Goal: Navigation & Orientation: Find specific page/section

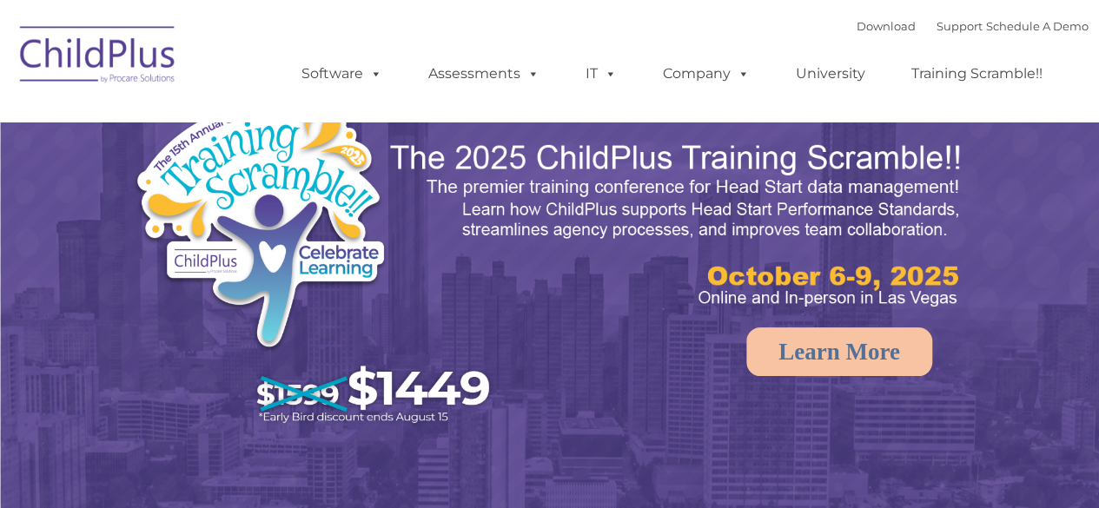
select select "MEDIUM"
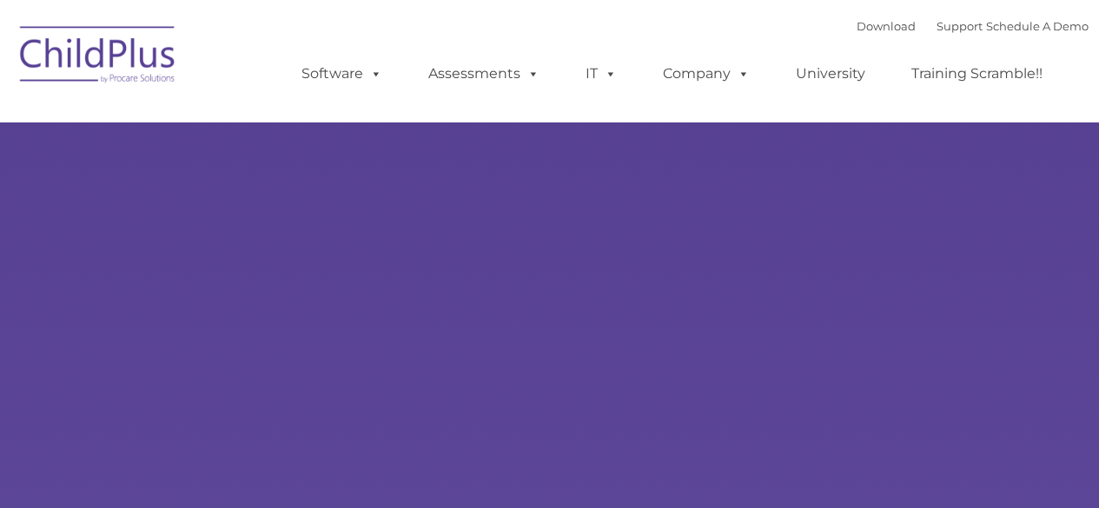
type input ""
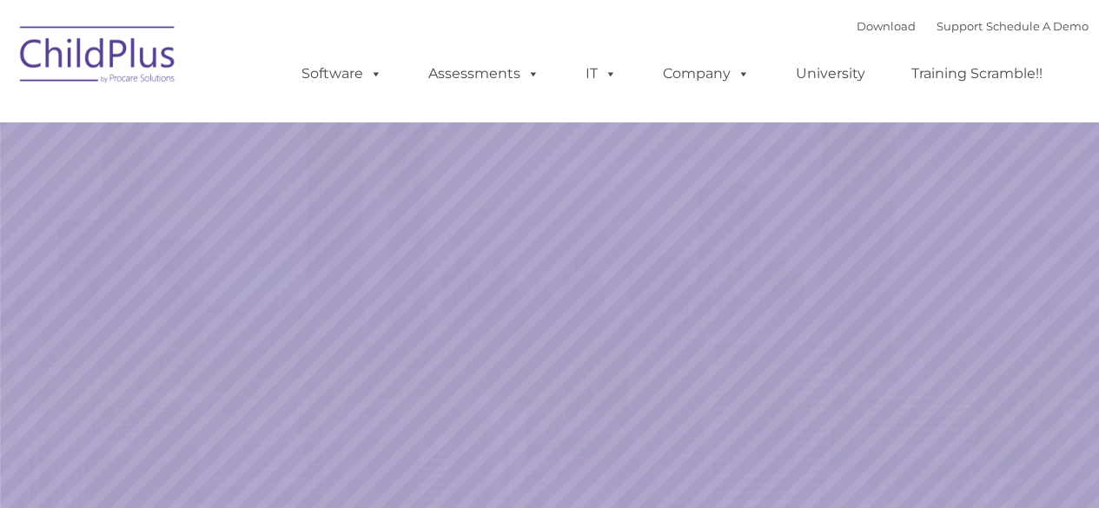
select select "MEDIUM"
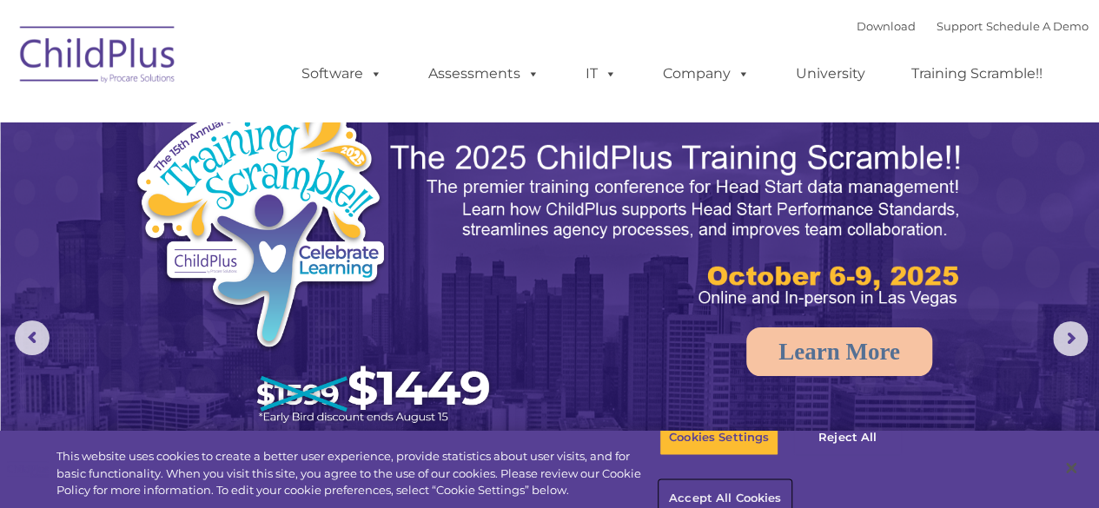
click at [791, 481] on button "Accept All Cookies" at bounding box center [724, 499] width 131 height 36
